Goal: Complete application form

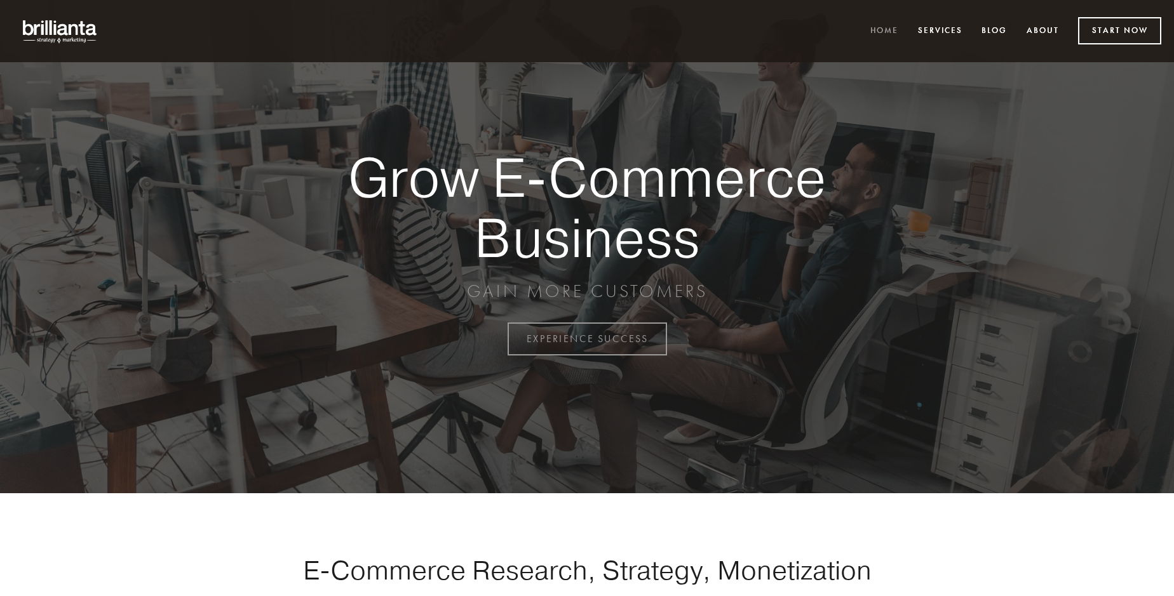
scroll to position [3330, 0]
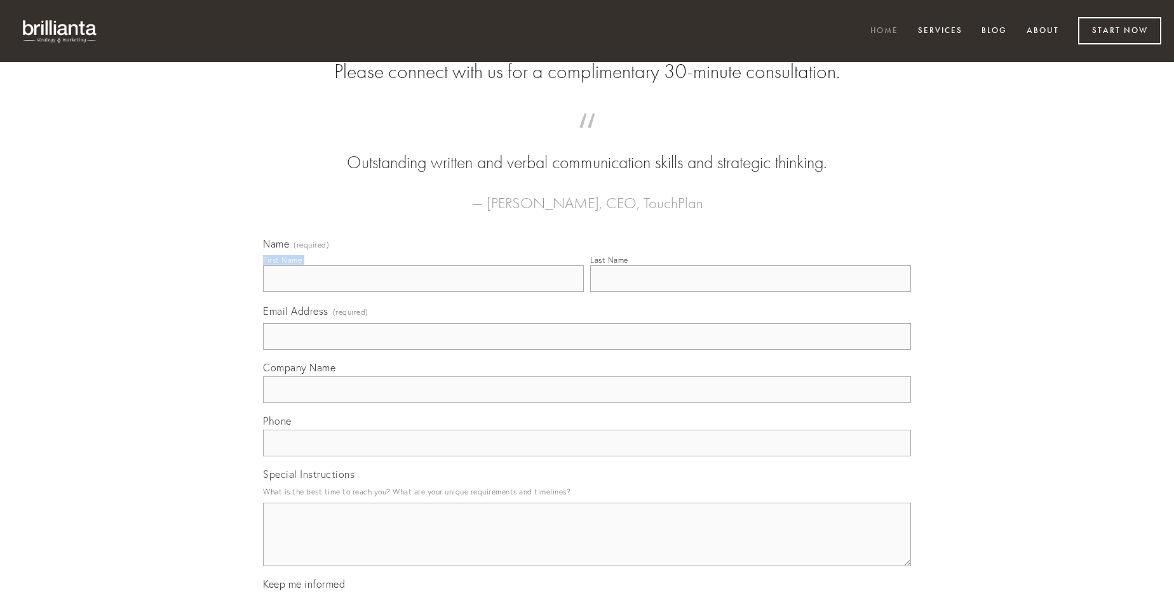
type input "[PERSON_NAME]"
click at [750, 292] on input "Last Name" at bounding box center [750, 279] width 321 height 27
type input "[PERSON_NAME]"
click at [587, 350] on input "Email Address (required)" at bounding box center [587, 336] width 648 height 27
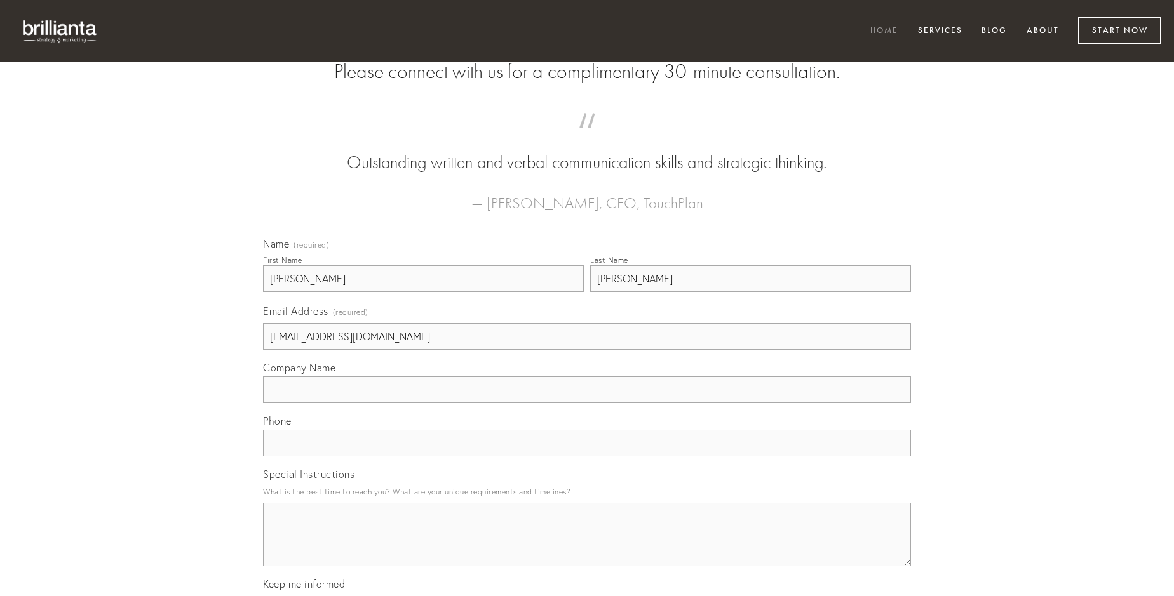
type input "[EMAIL_ADDRESS][DOMAIN_NAME]"
click at [587, 403] on input "Company Name" at bounding box center [587, 390] width 648 height 27
type input "[GEOGRAPHIC_DATA]"
click at [587, 457] on input "text" at bounding box center [587, 443] width 648 height 27
click at [587, 546] on textarea "Special Instructions" at bounding box center [587, 535] width 648 height 64
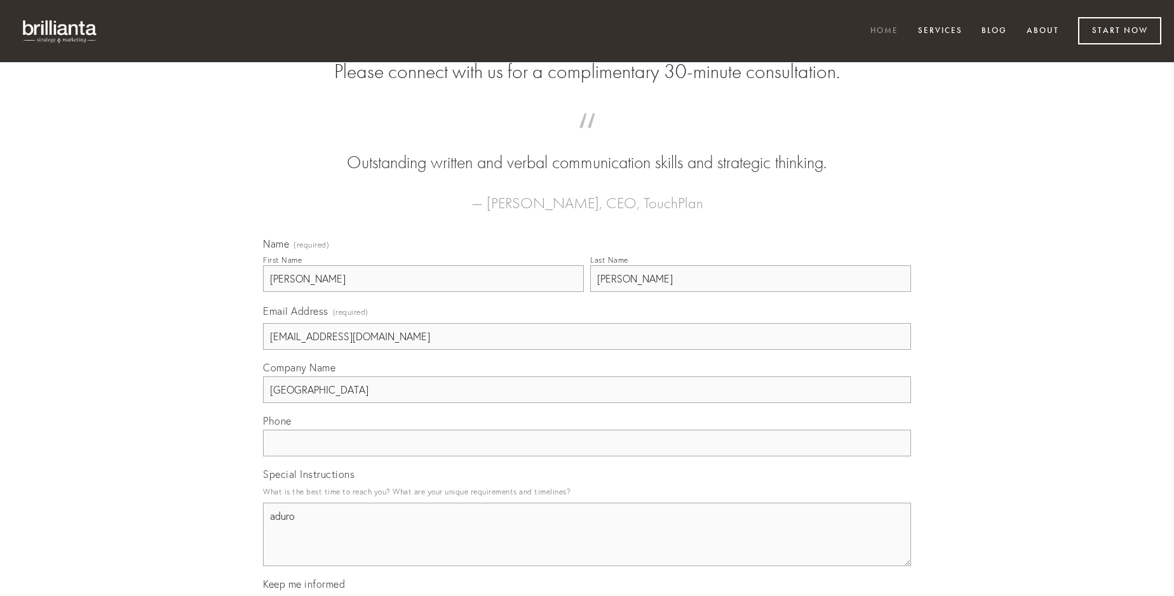
type textarea "aduro"
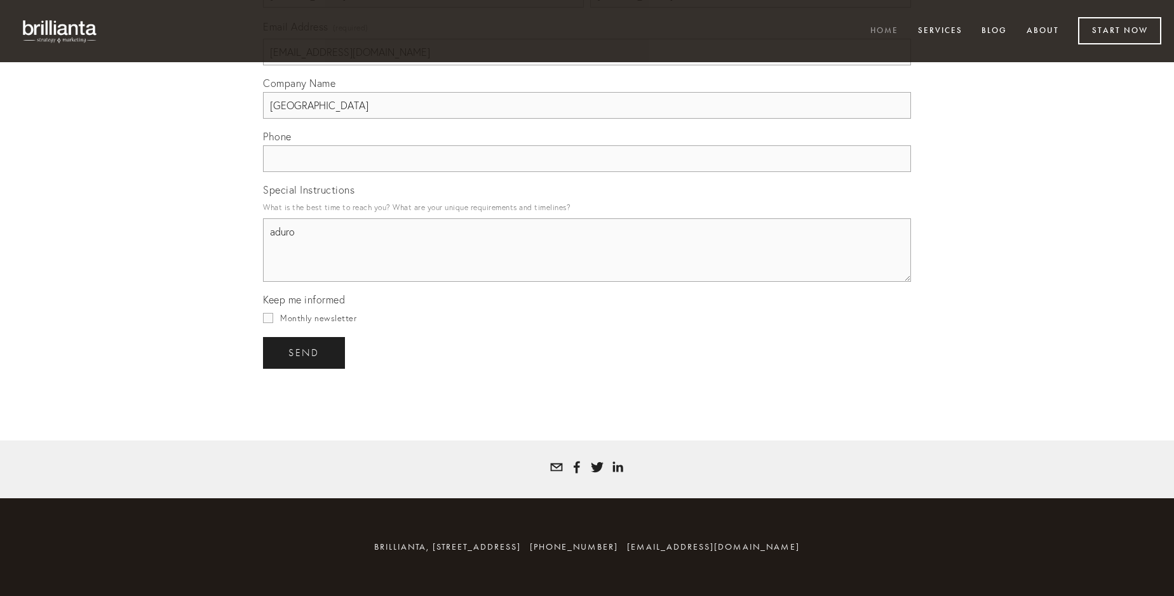
click at [305, 353] on span "send" at bounding box center [303, 352] width 31 height 11
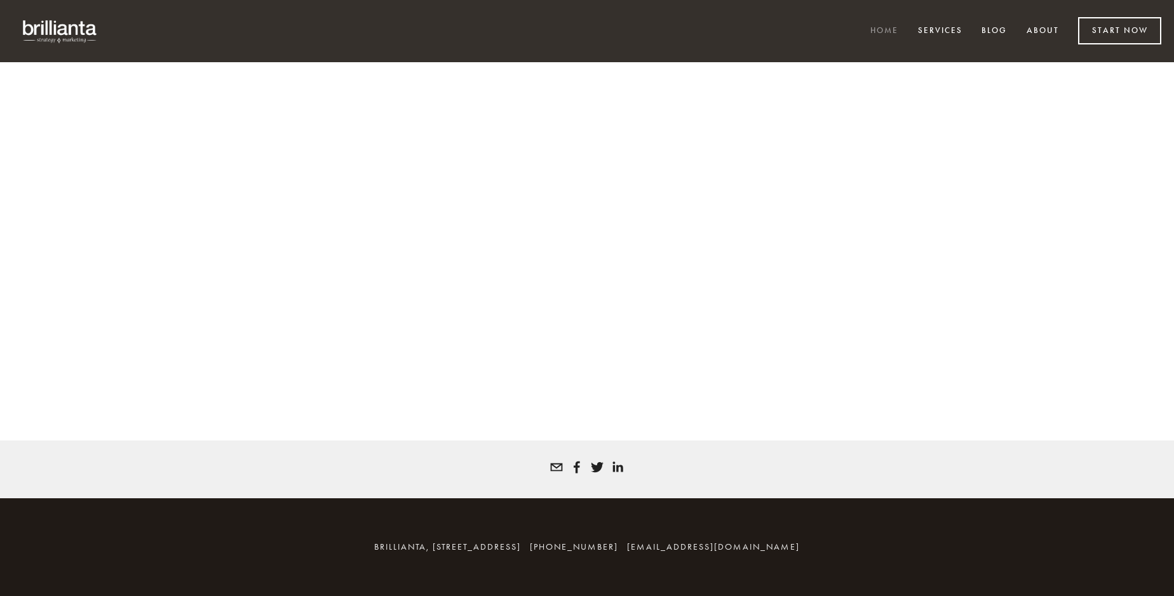
scroll to position [3313, 0]
